Goal: Check status: Check status

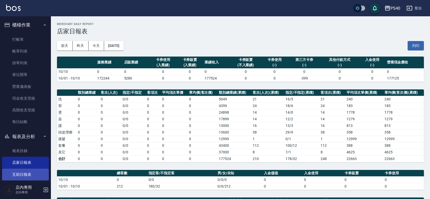
scroll to position [74, 0]
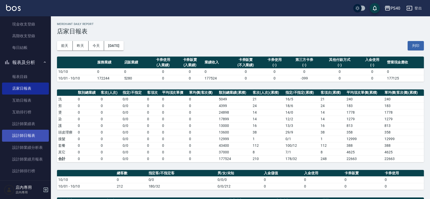
click at [32, 132] on link "設計師日報表" at bounding box center [25, 136] width 47 height 12
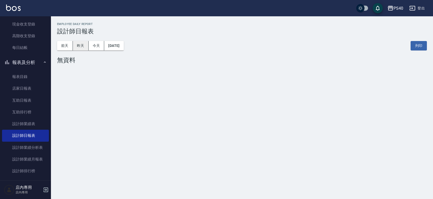
click at [83, 46] on button "昨天" at bounding box center [81, 45] width 16 height 9
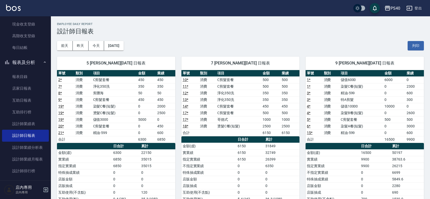
click at [191, 125] on td "18 *" at bounding box center [189, 126] width 17 height 7
click at [66, 47] on button "前天" at bounding box center [65, 45] width 16 height 9
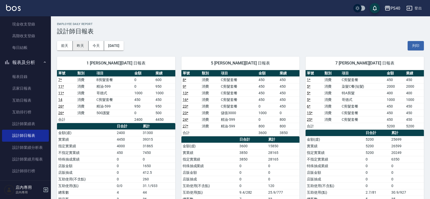
click at [84, 49] on button "昨天" at bounding box center [81, 45] width 16 height 9
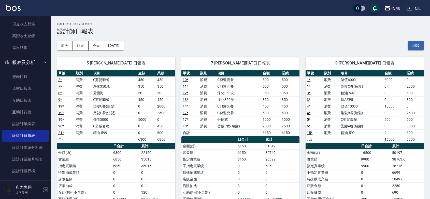
click at [198, 34] on h3 "設計師日報表" at bounding box center [240, 31] width 367 height 7
click at [112, 50] on button "[DATE]" at bounding box center [113, 45] width 19 height 9
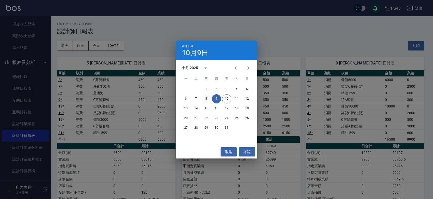
click at [204, 99] on button "8" at bounding box center [206, 98] width 9 height 9
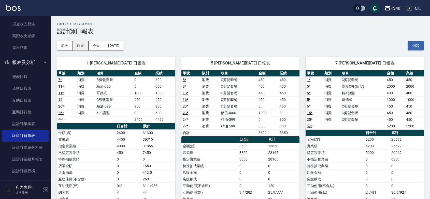
click at [85, 46] on button "昨天" at bounding box center [81, 45] width 16 height 9
